Goal: Task Accomplishment & Management: Manage account settings

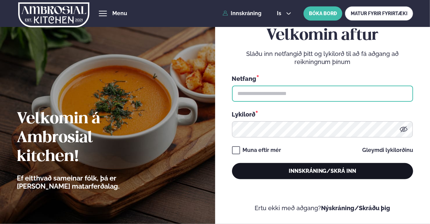
type input "**********"
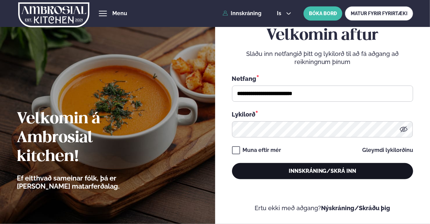
click at [359, 169] on button "Innskráning/Skrá inn" at bounding box center [322, 171] width 181 height 16
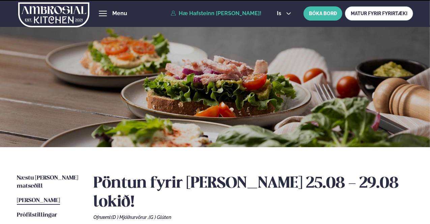
click at [214, 106] on div at bounding box center [215, 86] width 430 height 122
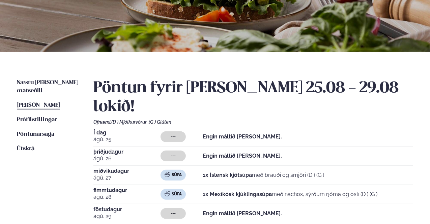
scroll to position [102, 0]
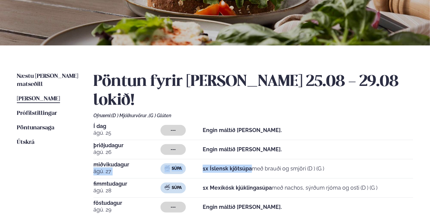
drag, startPoint x: 145, startPoint y: 147, endPoint x: 254, endPoint y: 150, distance: 109.3
click at [254, 162] on div "[DATE] Súpa 1x Íslensk kjötsúpa með brauði og smjöri (D ) (G )" at bounding box center [253, 170] width 320 height 17
click at [328, 144] on div "--- Engin máltíð [PERSON_NAME]." at bounding box center [287, 149] width 252 height 11
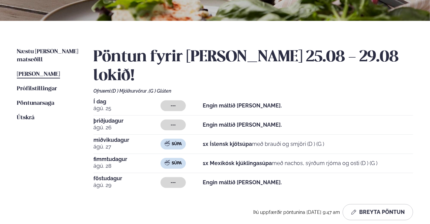
scroll to position [128, 0]
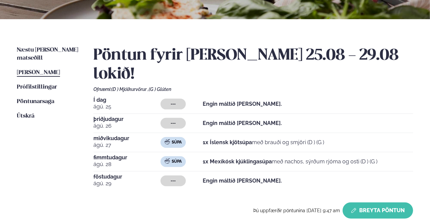
click at [376, 203] on button "Breyta Pöntun" at bounding box center [378, 211] width 70 height 16
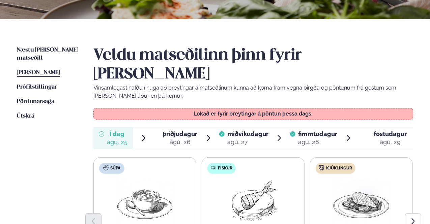
click at [175, 130] on span "þriðjudagur" at bounding box center [180, 133] width 35 height 7
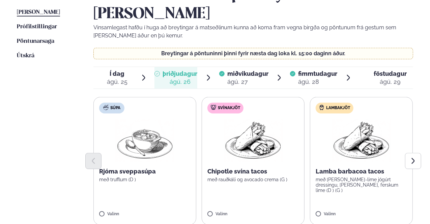
scroll to position [189, 0]
click at [410, 153] on button "Next slide" at bounding box center [413, 161] width 16 height 16
